Goal: Navigation & Orientation: Find specific page/section

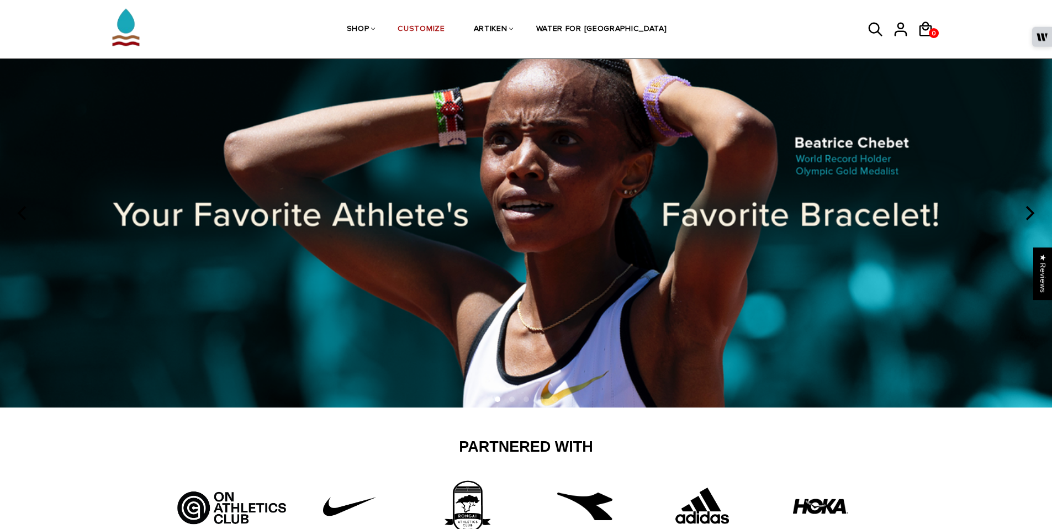
scroll to position [76, 0]
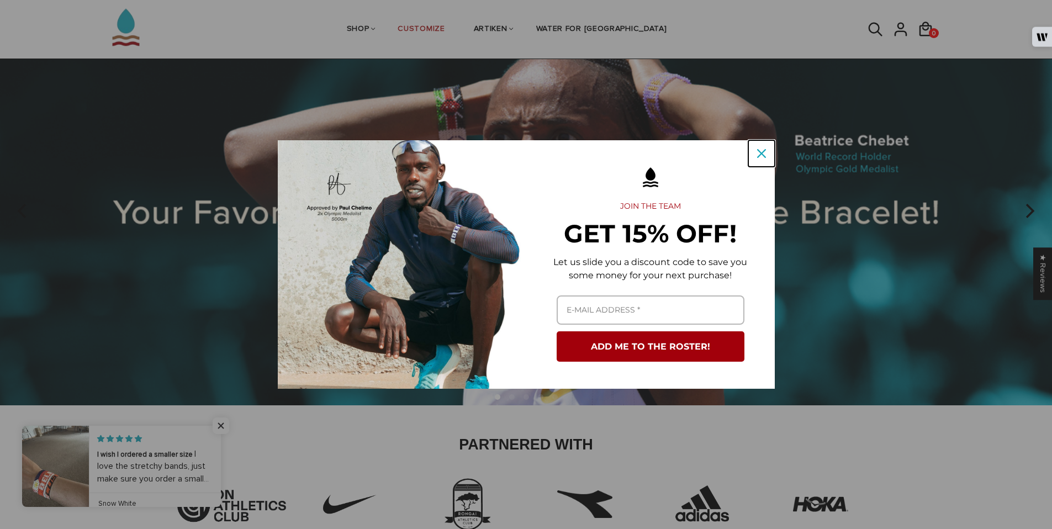
click at [753, 155] on div "Close" at bounding box center [761, 154] width 18 height 18
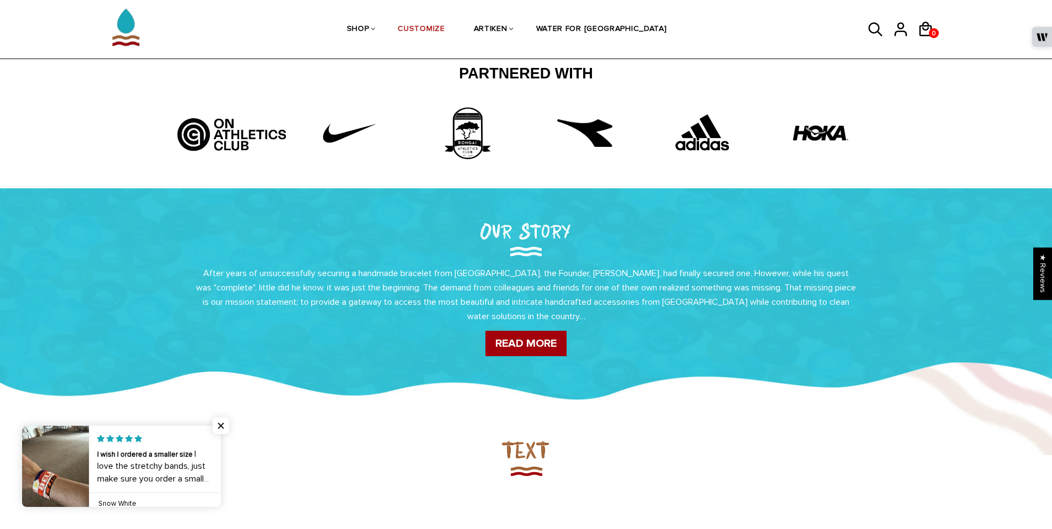
scroll to position [449, 0]
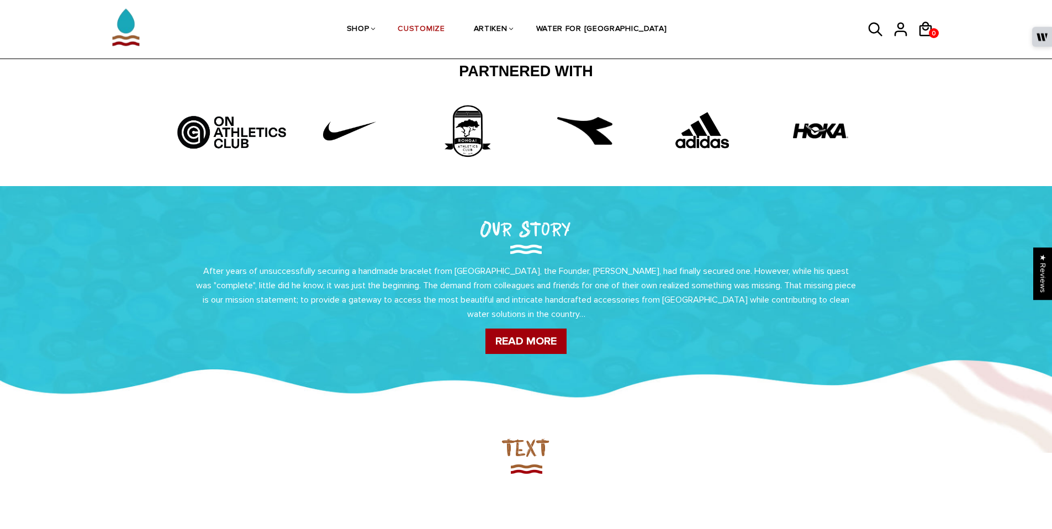
click at [221, 129] on img at bounding box center [232, 127] width 118 height 49
click at [194, 129] on img at bounding box center [232, 127] width 118 height 49
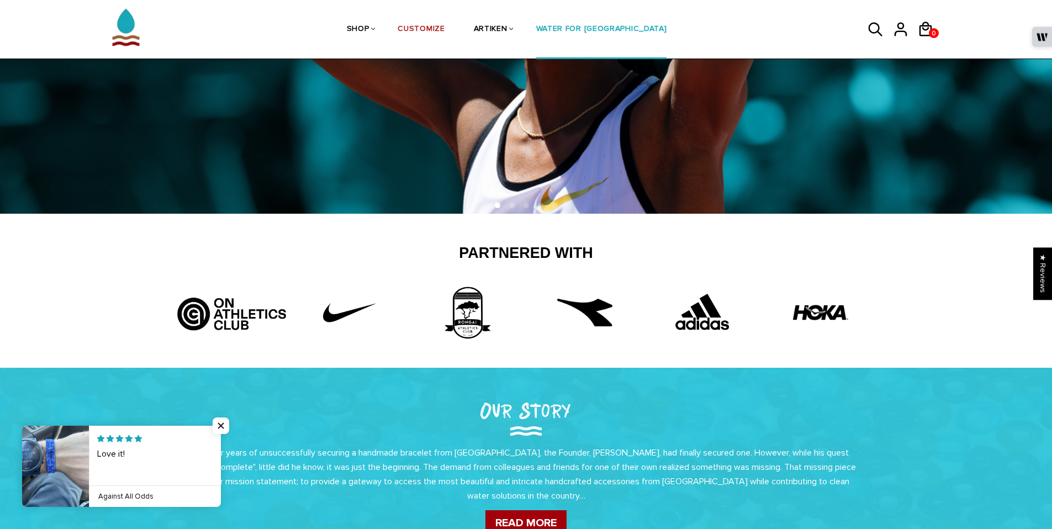
scroll to position [140, 0]
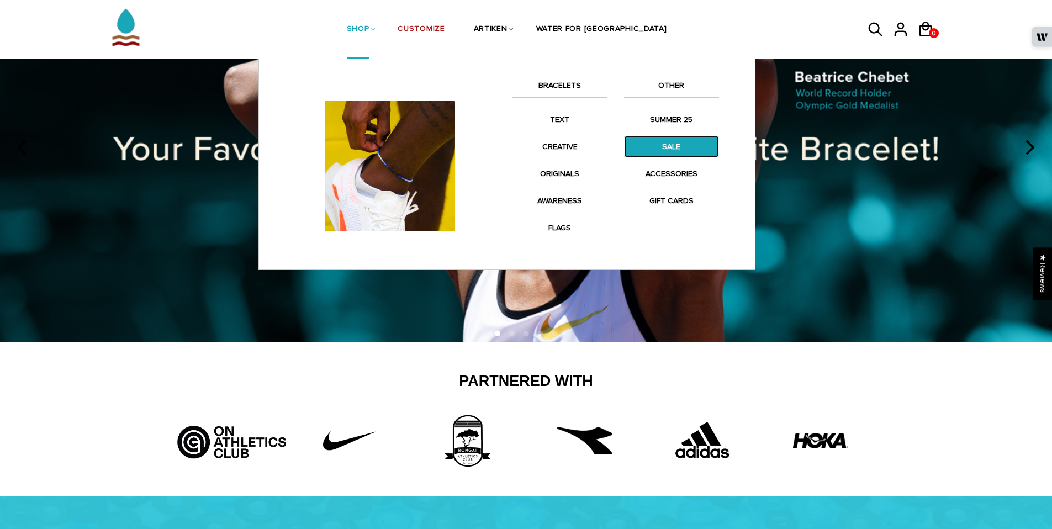
click at [664, 146] on link "SALE" at bounding box center [671, 147] width 95 height 22
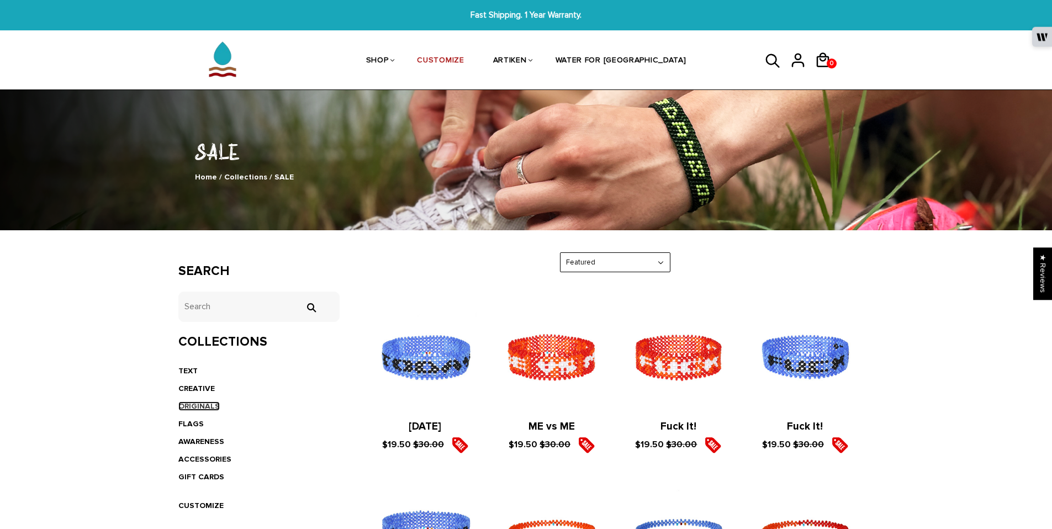
click at [208, 401] on link "ORIGINALS" at bounding box center [198, 405] width 41 height 9
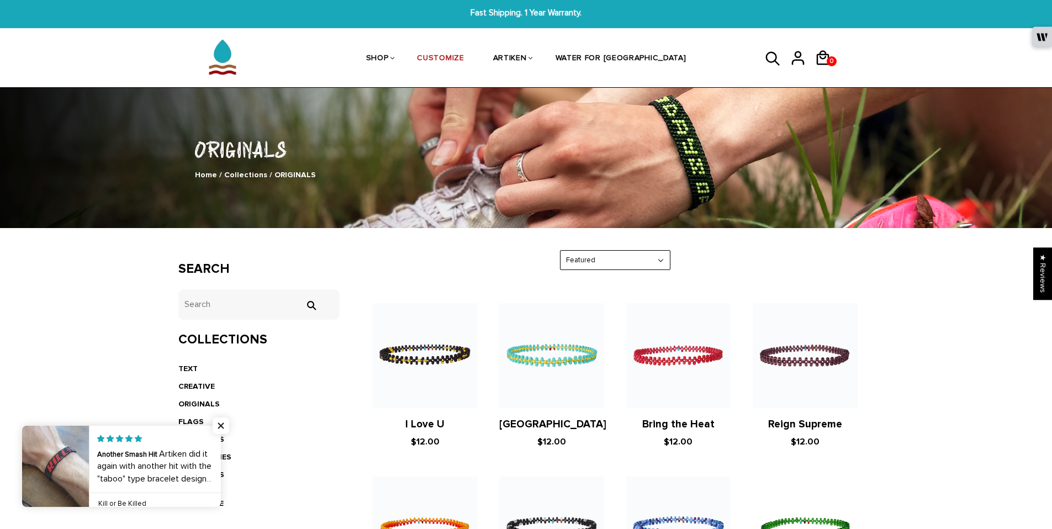
scroll to position [4, 0]
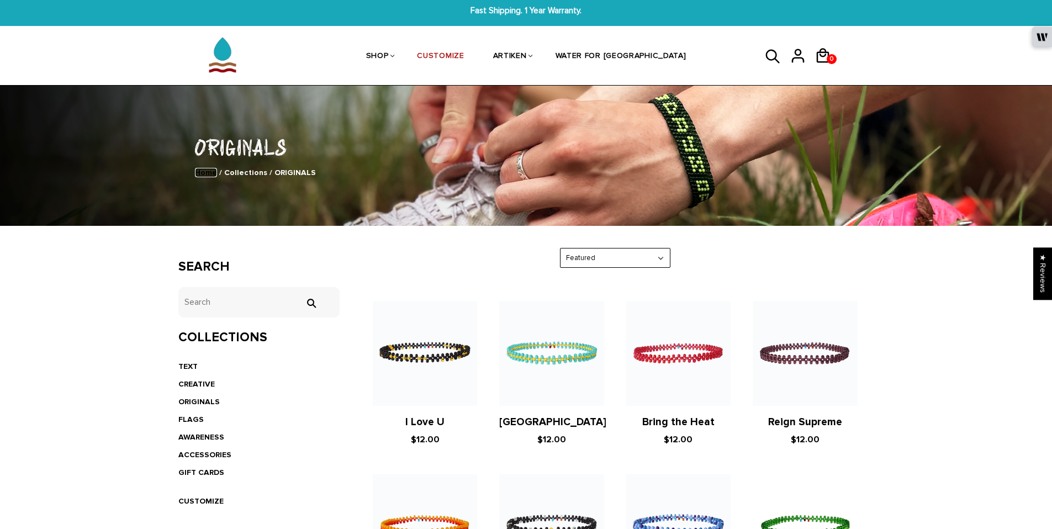
click at [211, 173] on link "Home" at bounding box center [206, 172] width 22 height 9
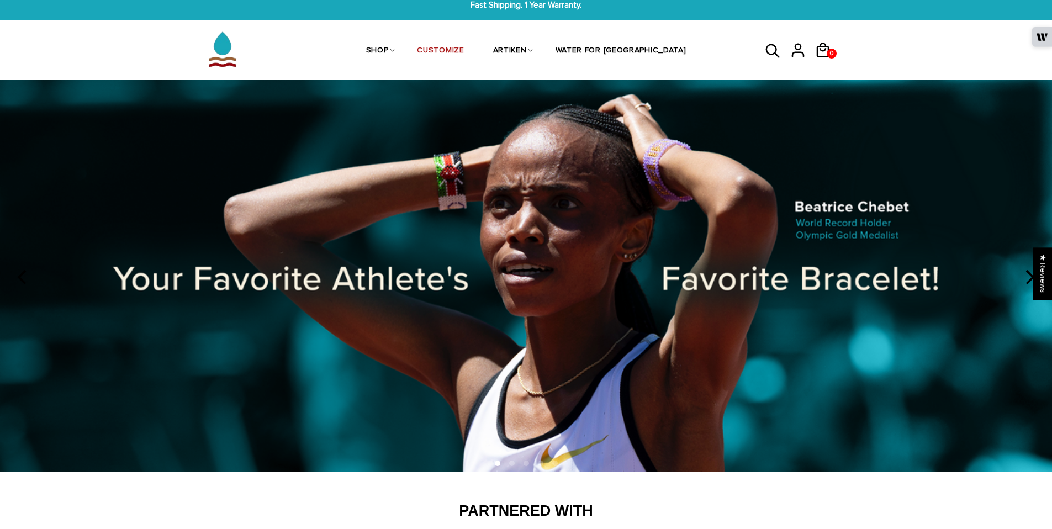
scroll to position [10, 0]
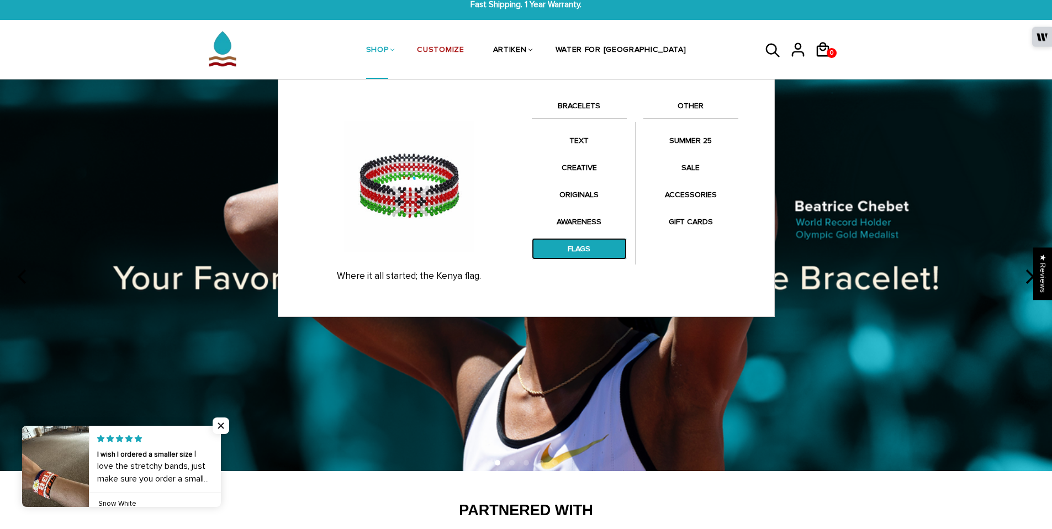
click at [582, 250] on link "FLAGS" at bounding box center [579, 249] width 95 height 22
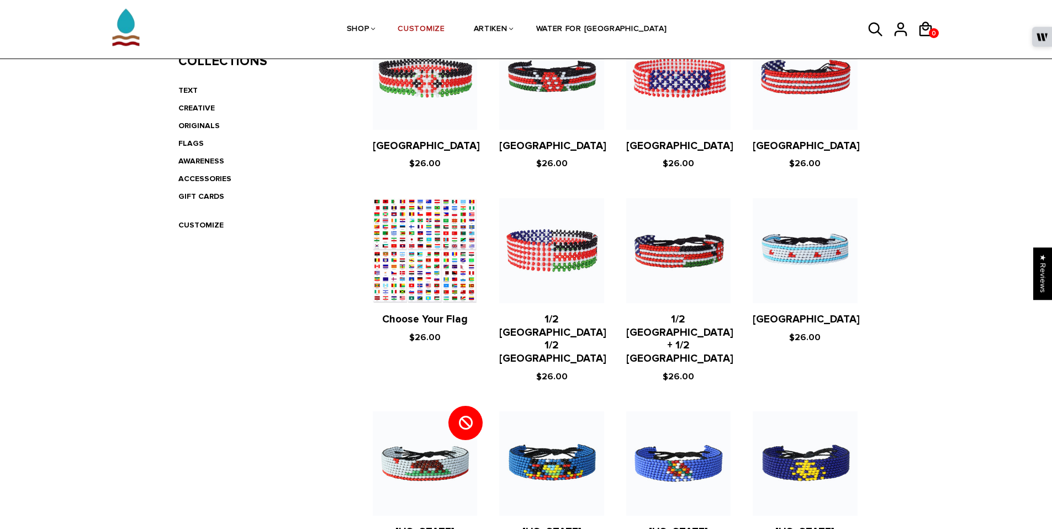
scroll to position [368, 0]
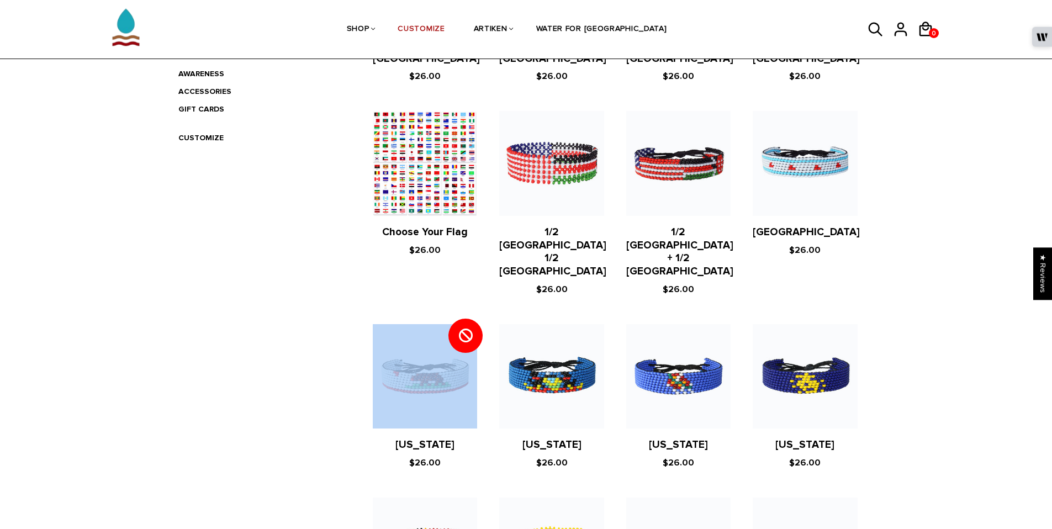
drag, startPoint x: 460, startPoint y: 308, endPoint x: 279, endPoint y: 309, distance: 181.6
drag, startPoint x: 264, startPoint y: 306, endPoint x: 273, endPoint y: 304, distance: 9.6
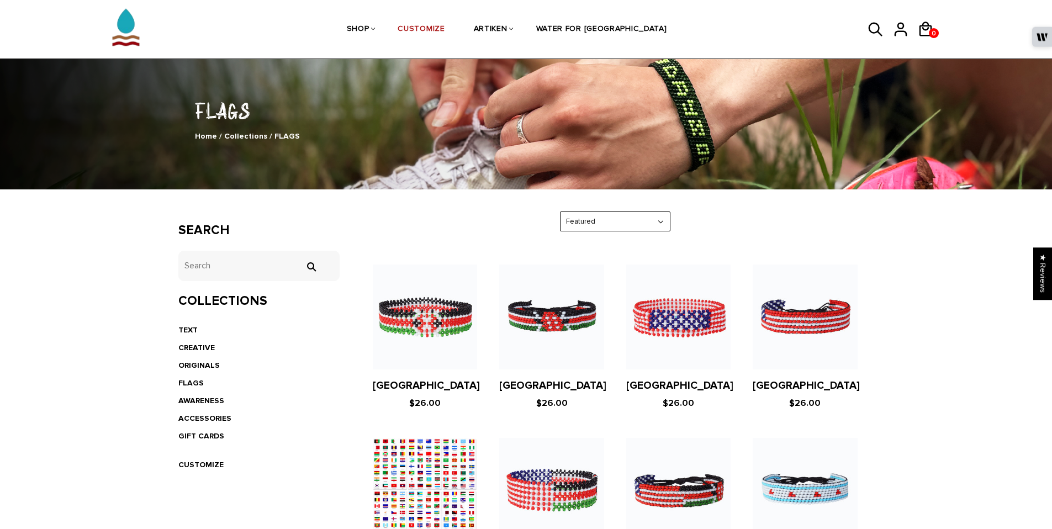
scroll to position [0, 0]
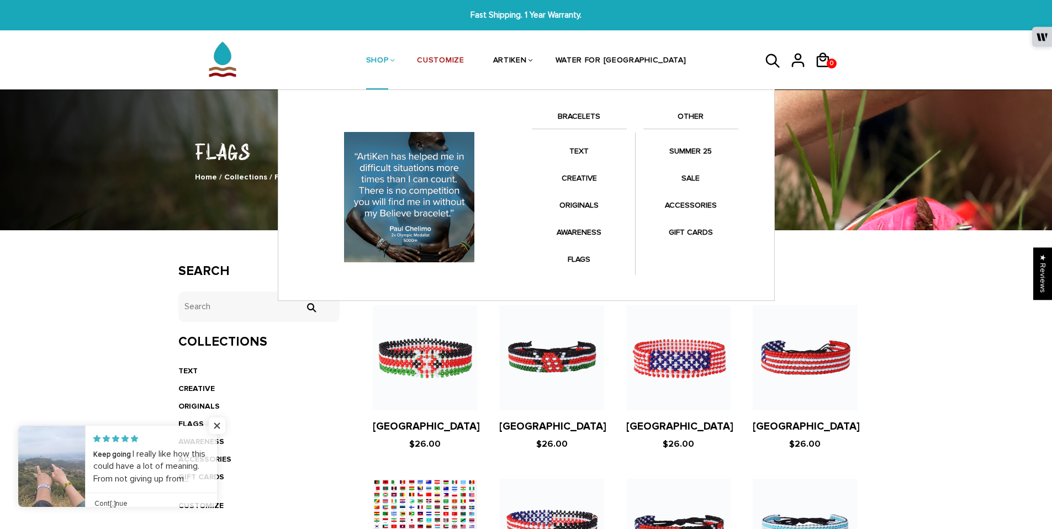
click at [389, 62] on link "SHOP" at bounding box center [377, 61] width 23 height 59
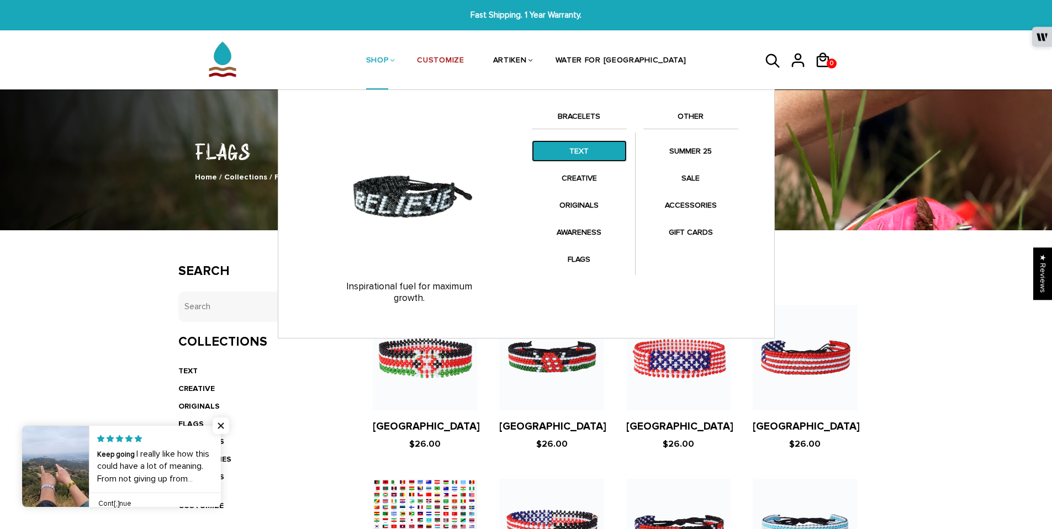
click at [572, 149] on link "TEXT" at bounding box center [579, 151] width 95 height 22
